Goal: Transaction & Acquisition: Purchase product/service

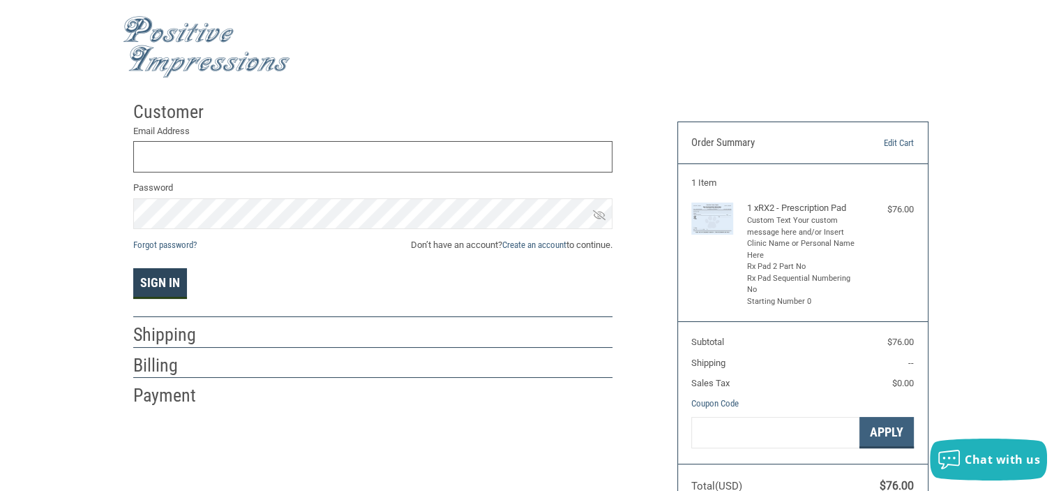
type input "[EMAIL_ADDRESS][DOMAIN_NAME]"
click at [152, 279] on button "Sign In" at bounding box center [160, 283] width 54 height 31
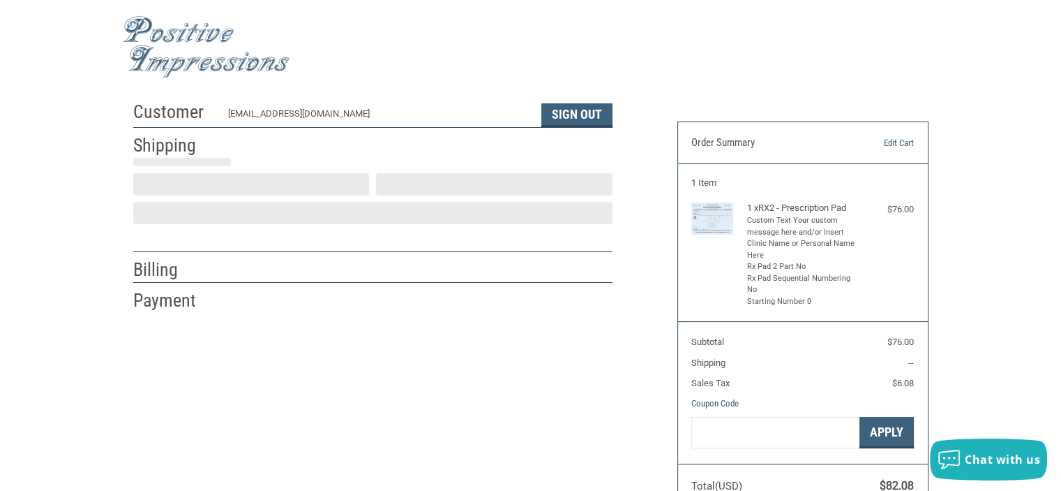
scroll to position [29, 0]
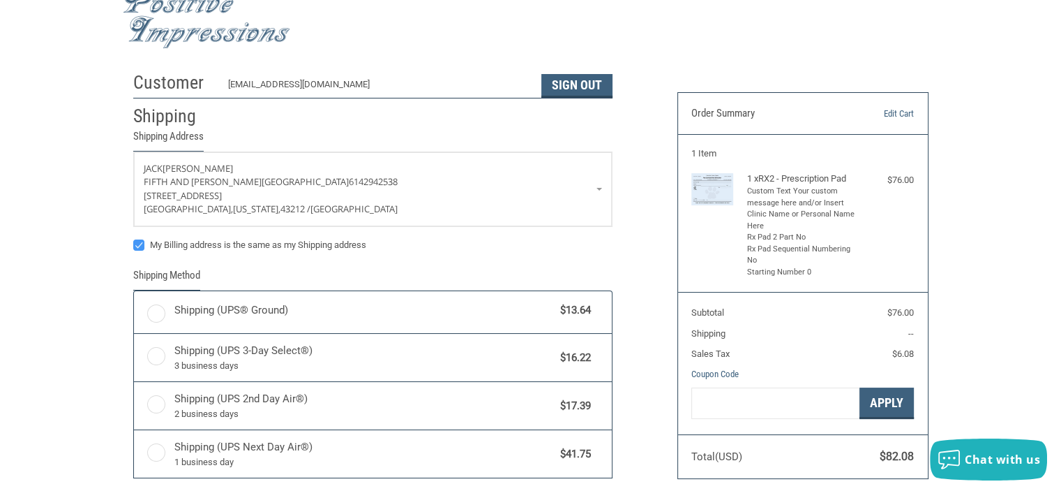
radio input "true"
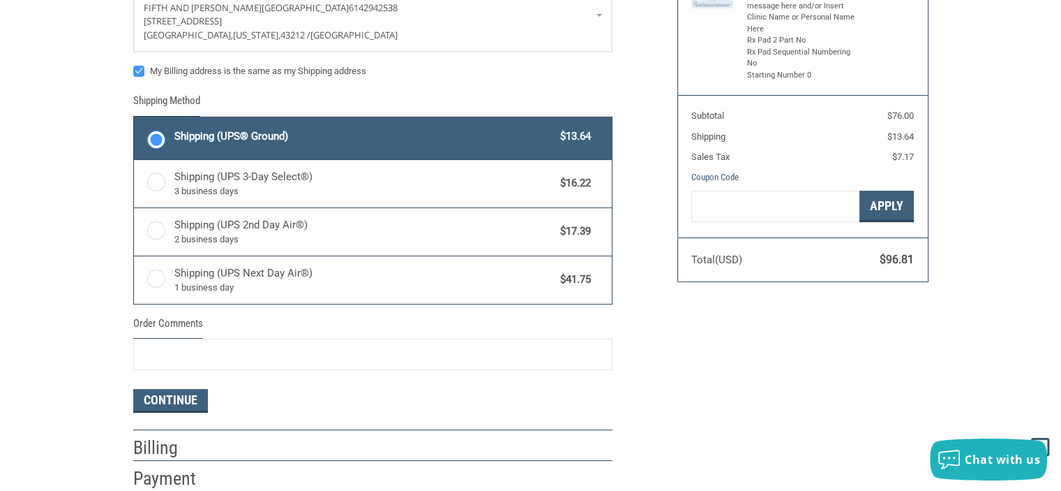
scroll to position [188, 0]
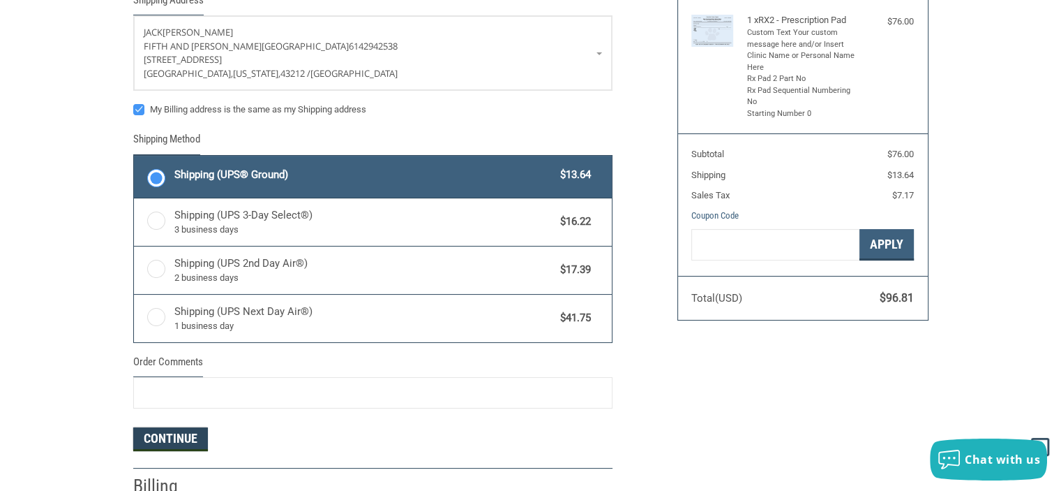
click at [177, 433] on button "Continue" at bounding box center [170, 439] width 75 height 24
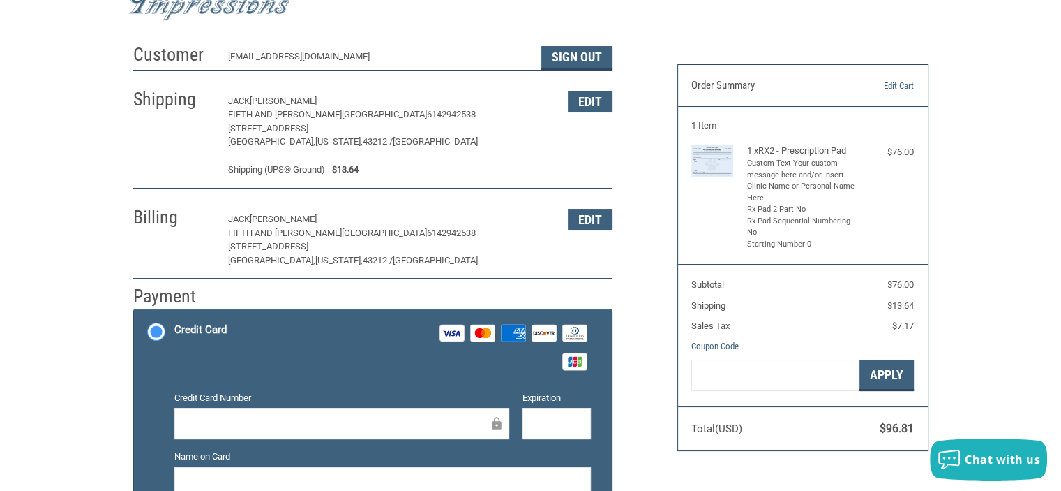
scroll to position [56, 0]
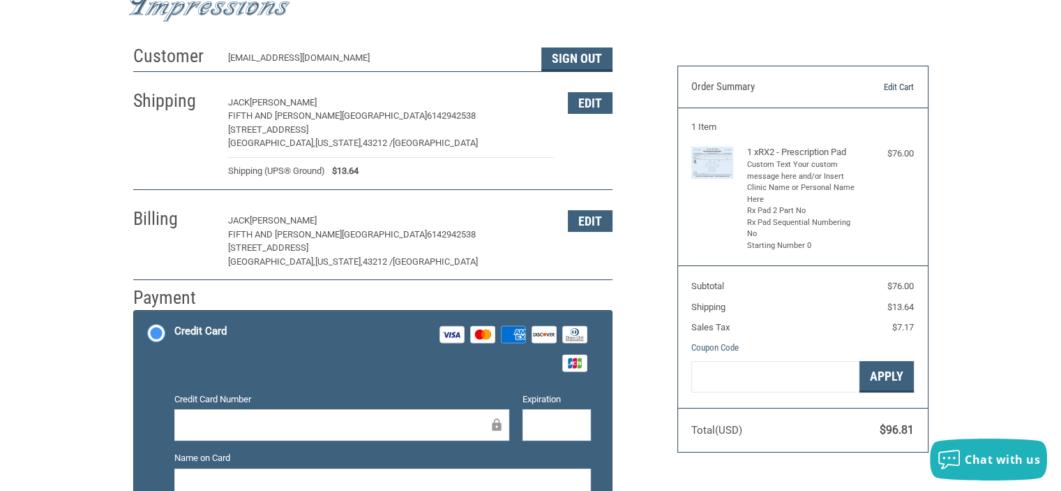
click at [899, 84] on link "Edit Cart" at bounding box center [878, 87] width 71 height 14
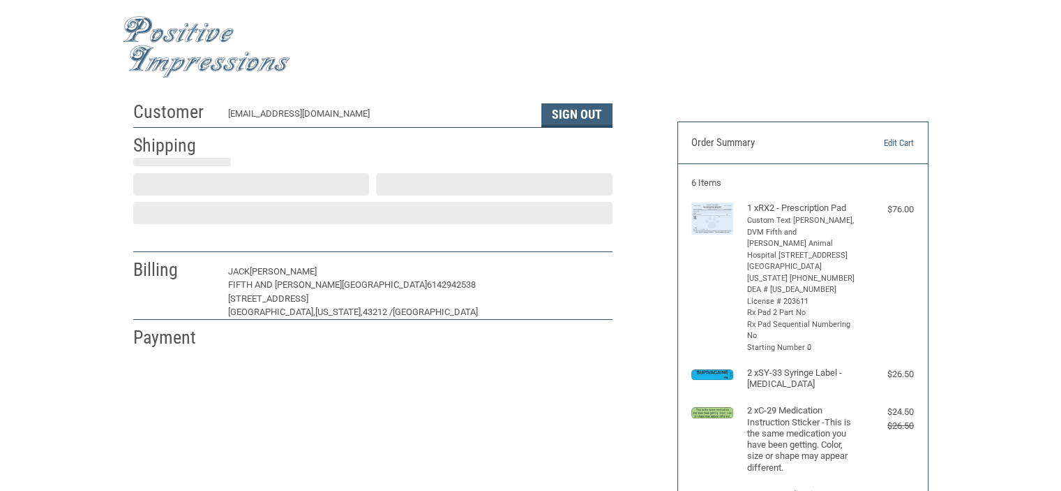
scroll to position [29, 0]
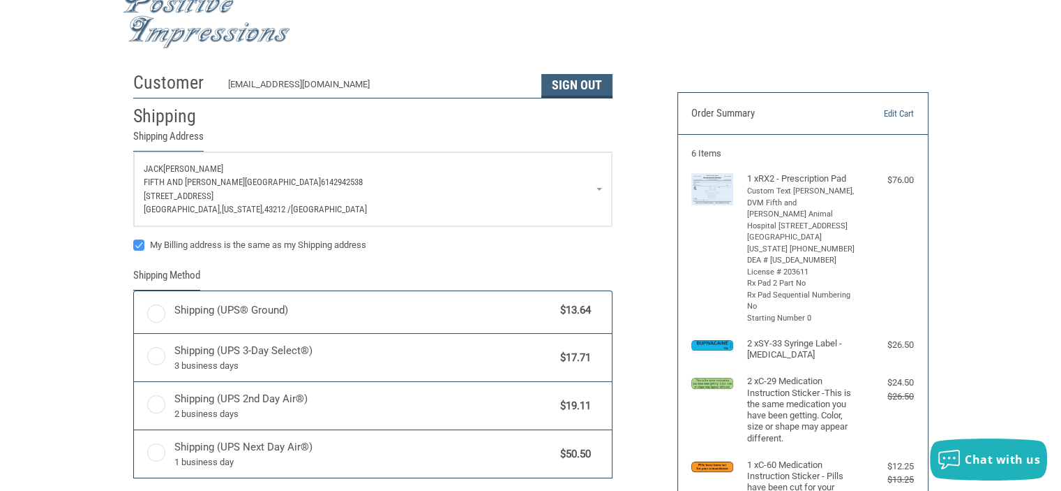
radio input "true"
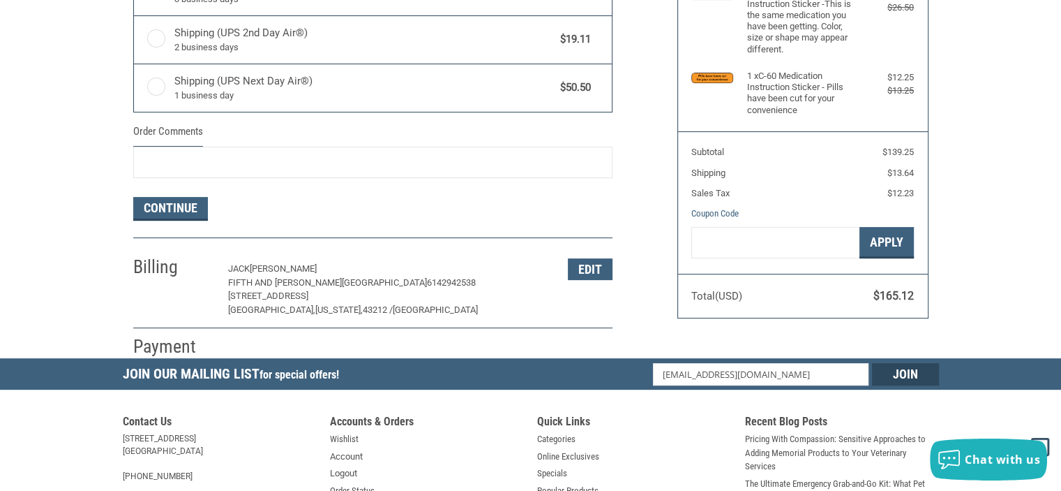
scroll to position [560, 0]
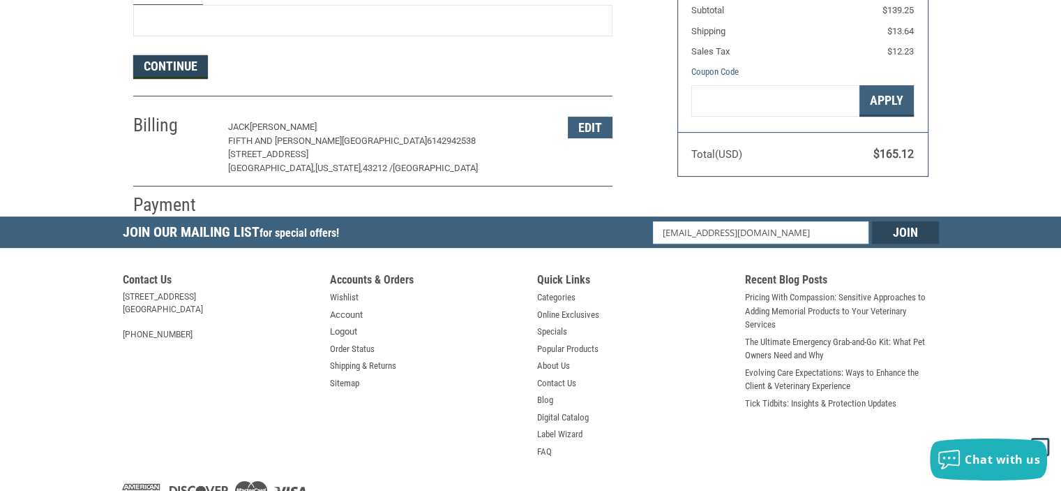
click at [171, 65] on button "Continue" at bounding box center [170, 67] width 75 height 24
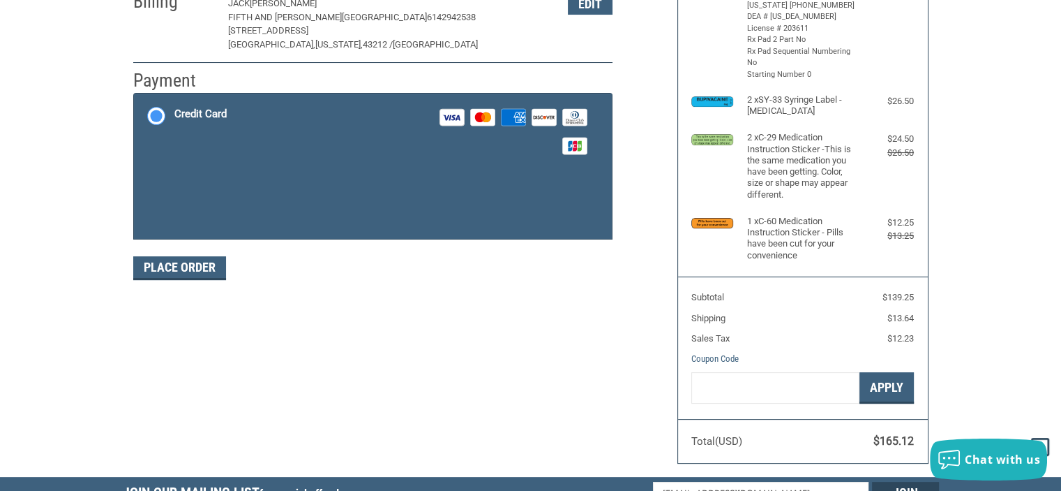
scroll to position [237, 0]
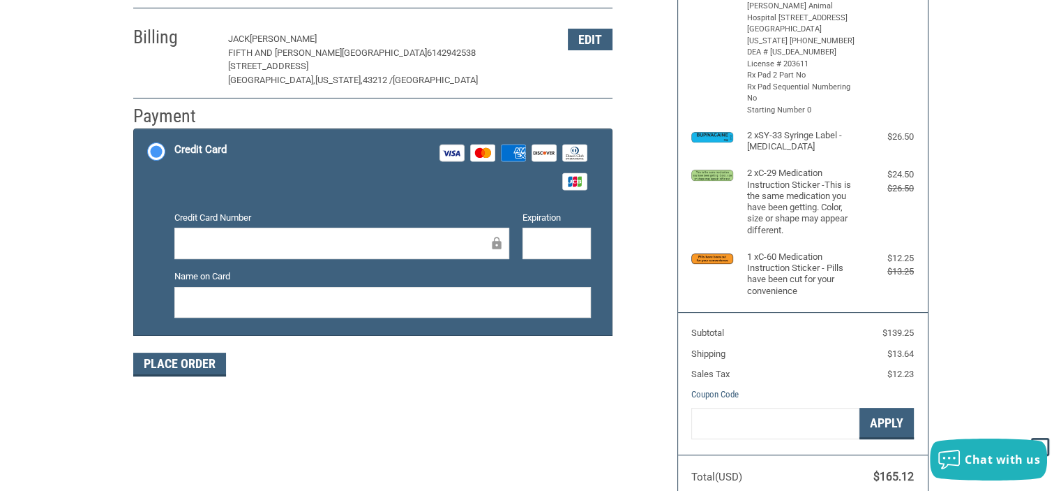
click at [333, 230] on div at bounding box center [341, 242] width 335 height 31
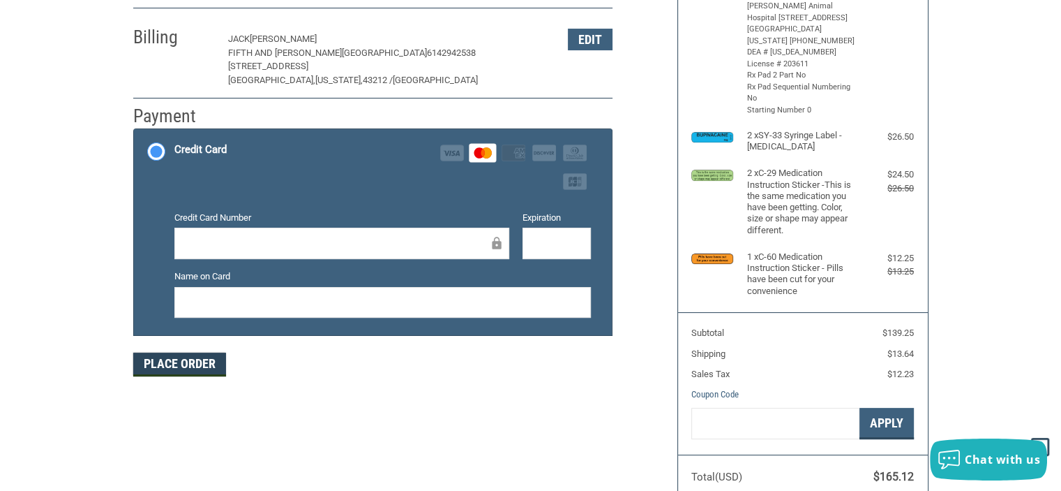
click at [176, 366] on button "Place Order" at bounding box center [179, 364] width 93 height 24
